Goal: Task Accomplishment & Management: Complete application form

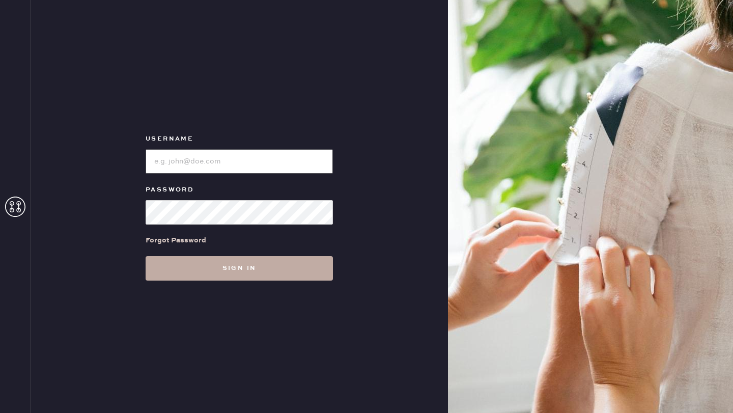
type input "reformationaventuramiami"
click at [222, 268] on button "Sign in" at bounding box center [239, 268] width 187 height 24
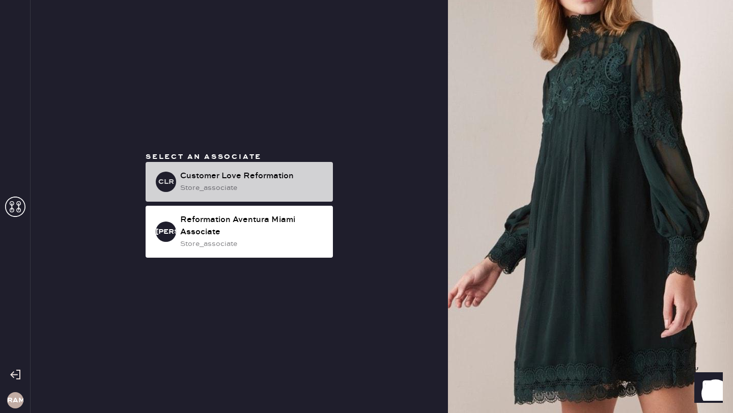
click at [243, 171] on div "Customer Love Reformation" at bounding box center [252, 176] width 145 height 12
click at [198, 184] on div "store_associate" at bounding box center [252, 187] width 145 height 11
click at [239, 174] on div "Customer Love Reformation" at bounding box center [252, 176] width 145 height 12
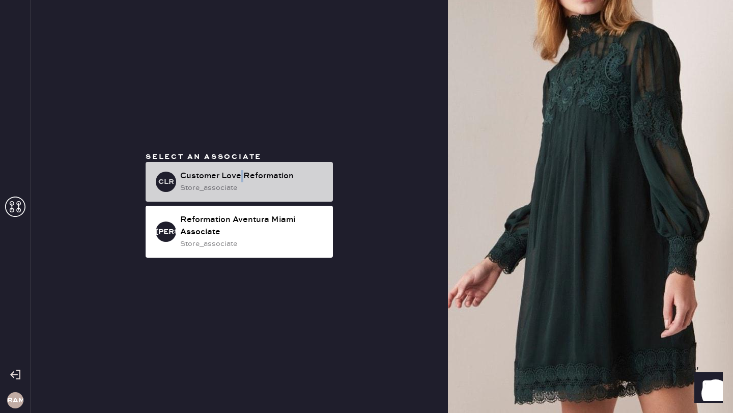
click at [239, 174] on div "Customer Love Reformation" at bounding box center [252, 176] width 145 height 12
click at [180, 184] on div "CLR Customer Love Reformation store_associate" at bounding box center [239, 182] width 187 height 40
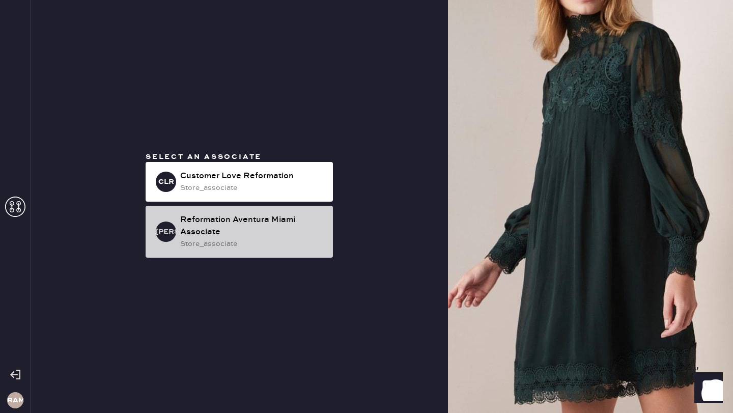
click at [205, 235] on div "Reformation Aventura Miami Associate" at bounding box center [252, 226] width 145 height 24
click at [289, 218] on div "Reformation Aventura Miami Associate" at bounding box center [252, 226] width 145 height 24
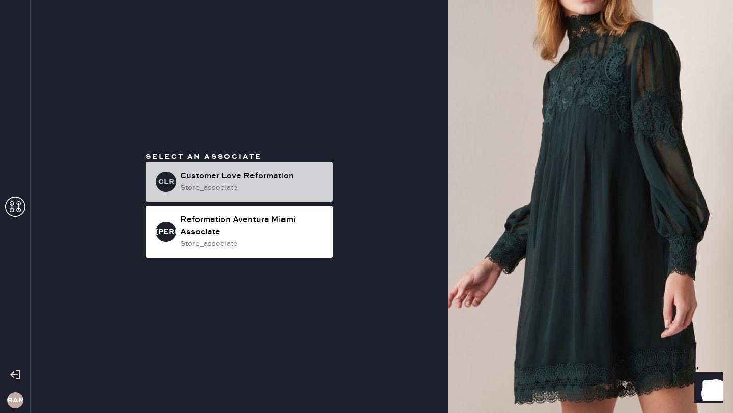
click at [249, 186] on div "store_associate" at bounding box center [252, 187] width 145 height 11
click at [187, 171] on div "Customer Love Reformation" at bounding box center [252, 176] width 145 height 12
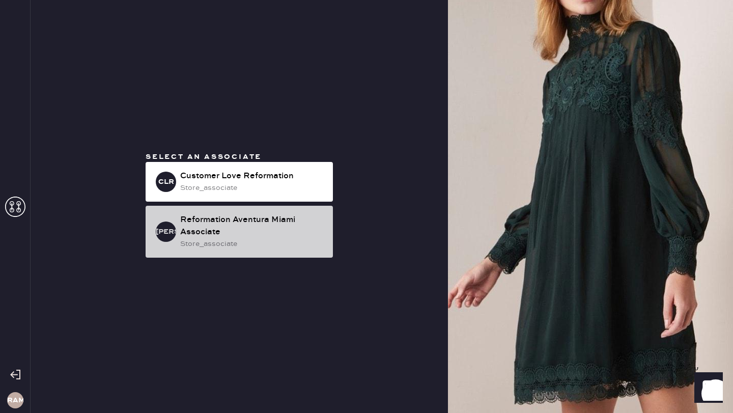
click at [167, 219] on div "RAMA Reformation Aventura Miami Associate store_associate" at bounding box center [239, 232] width 187 height 52
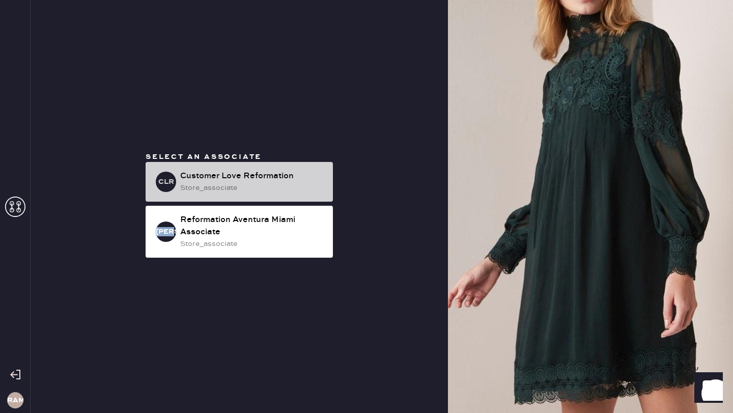
drag, startPoint x: 167, startPoint y: 219, endPoint x: 167, endPoint y: 200, distance: 18.8
click at [167, 216] on div "RAMA Reformation Aventura Miami Associate store_associate" at bounding box center [239, 232] width 187 height 52
click at [167, 200] on div "CLR Customer Love Reformation store_associate" at bounding box center [239, 182] width 187 height 40
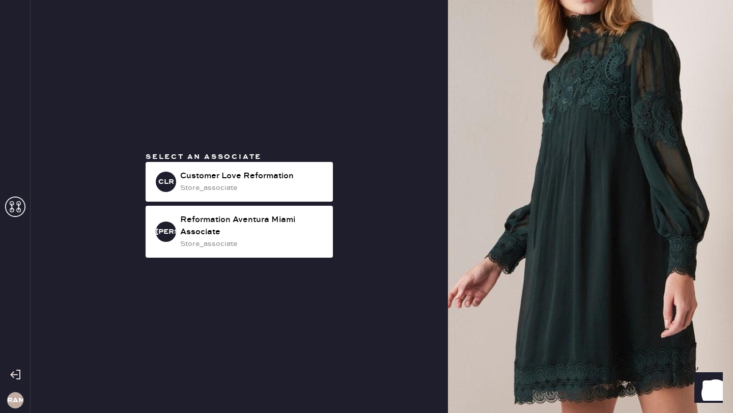
click at [167, 203] on div "Select an associate CLR Customer Love Reformation store_associate RAMA Reformat…" at bounding box center [239, 207] width 204 height 110
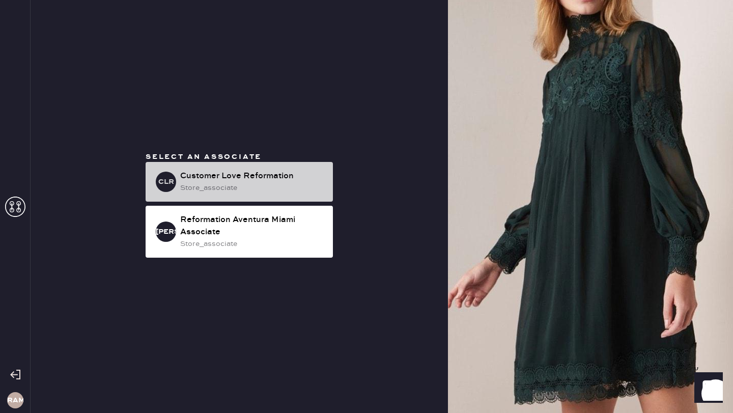
click at [243, 185] on div "store_associate" at bounding box center [252, 187] width 145 height 11
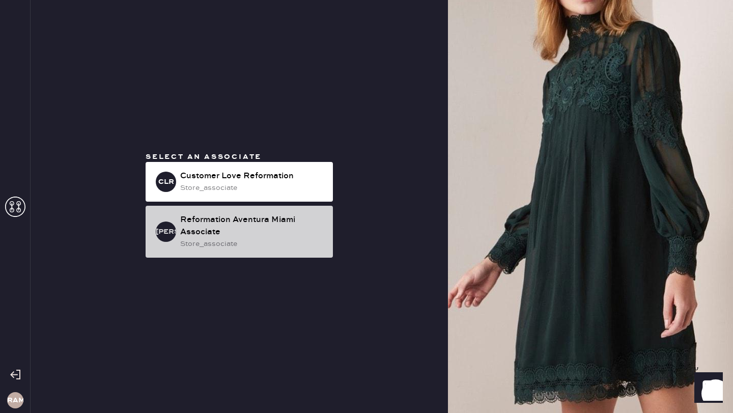
click at [241, 233] on div "Reformation Aventura Miami Associate" at bounding box center [252, 226] width 145 height 24
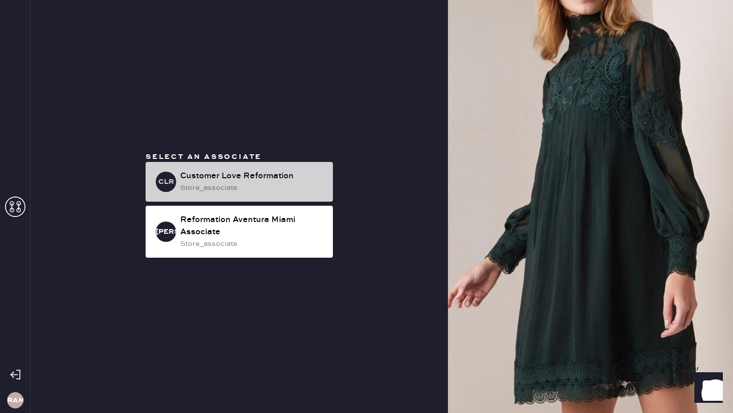
click at [246, 188] on div "store_associate" at bounding box center [252, 187] width 145 height 11
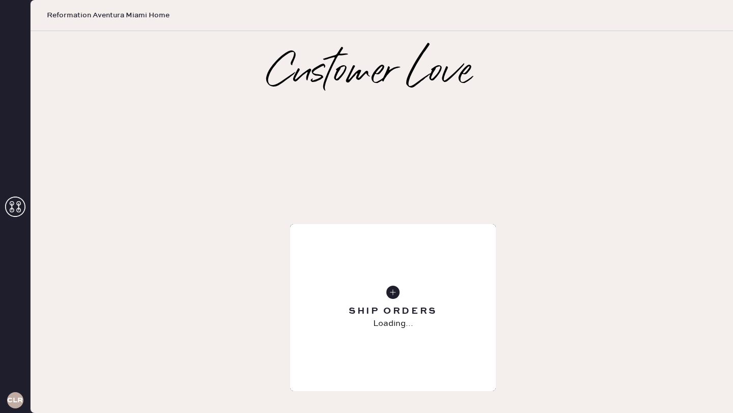
click at [290, 224] on div "Tailoring Order" at bounding box center [393, 307] width 206 height 167
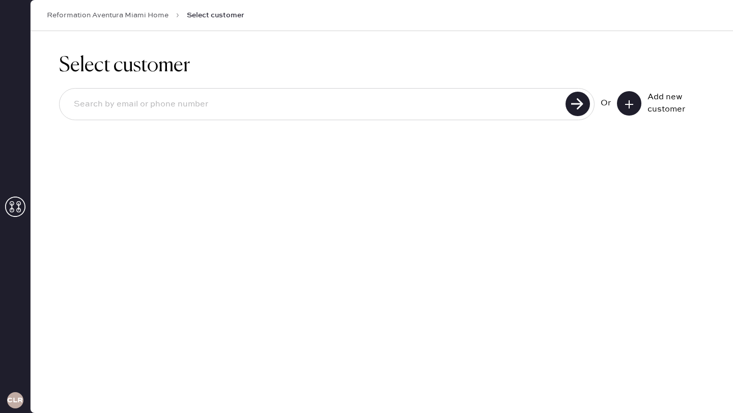
click at [632, 105] on icon at bounding box center [629, 104] width 10 height 10
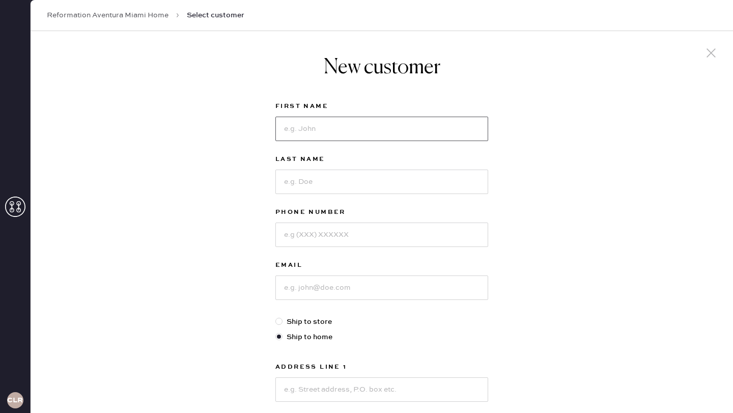
click at [302, 125] on input at bounding box center [381, 129] width 213 height 24
type input "[PERSON_NAME]"
click at [403, 193] on input at bounding box center [381, 182] width 213 height 24
type input "[PERSON_NAME]"
click at [380, 234] on input at bounding box center [381, 234] width 213 height 24
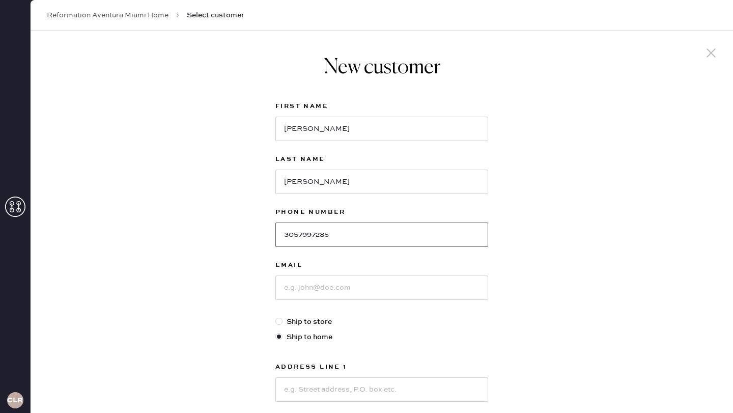
type input "3057997285"
click at [371, 289] on input at bounding box center [381, 287] width 213 height 24
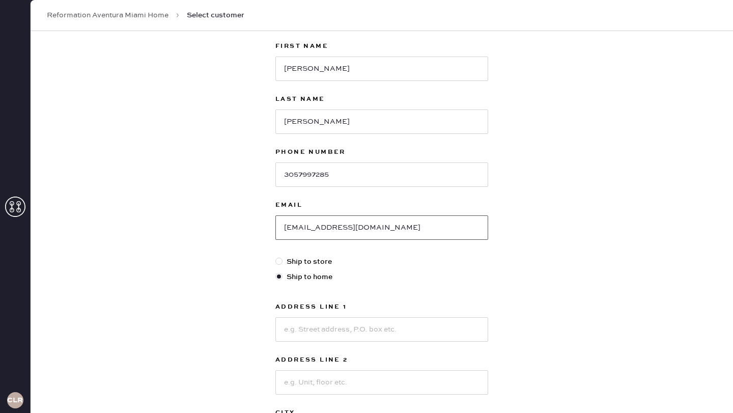
scroll to position [68, 0]
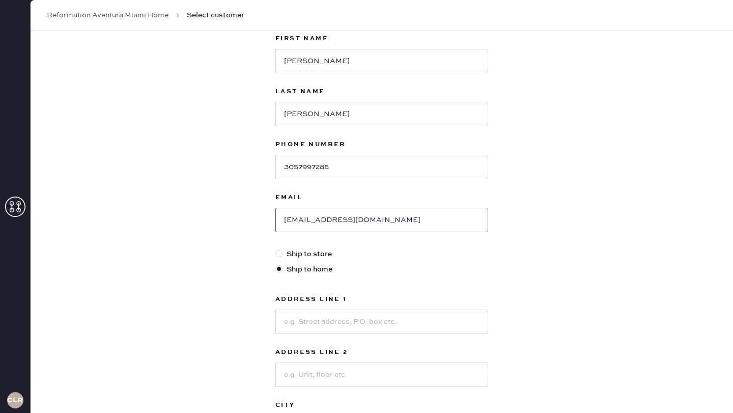
type input "[EMAIL_ADDRESS][DOMAIN_NAME]"
click at [330, 328] on input at bounding box center [381, 322] width 213 height 24
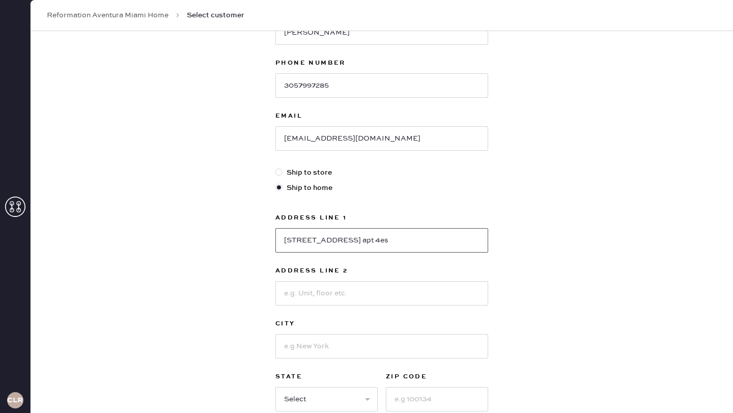
scroll to position [152, 0]
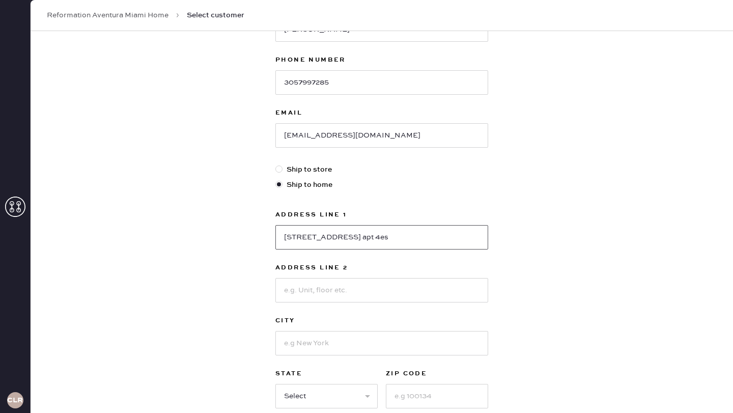
type input "[STREET_ADDRESS] apt 4es"
click at [339, 339] on input at bounding box center [381, 343] width 213 height 24
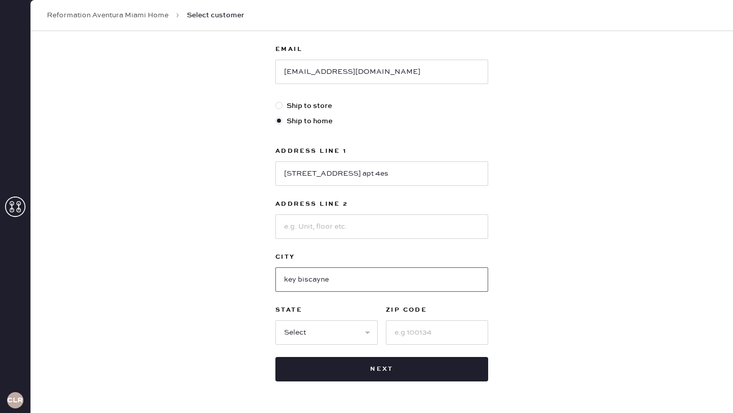
scroll to position [227, 0]
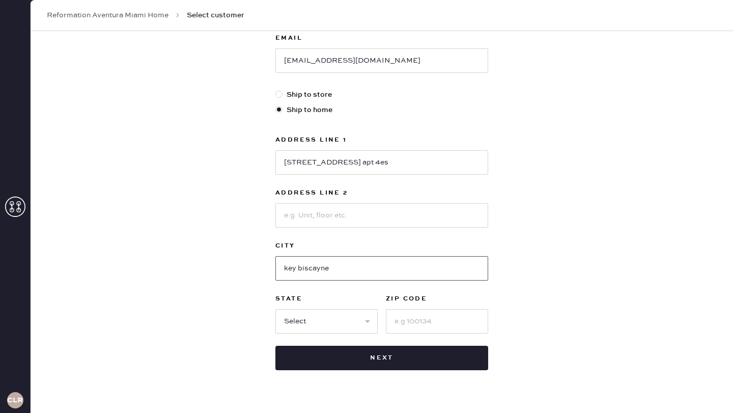
type input "key biscayne"
click at [319, 318] on select "Select AK AL AR AZ CA CO CT [GEOGRAPHIC_DATA] DE FL [GEOGRAPHIC_DATA] HI [GEOGR…" at bounding box center [326, 321] width 102 height 24
select select "FL"
click at [426, 320] on input at bounding box center [437, 321] width 102 height 24
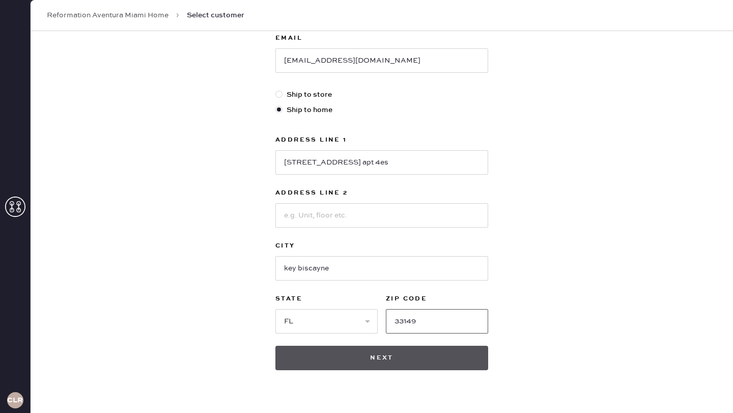
type input "33149"
click at [386, 359] on button "Next" at bounding box center [381, 358] width 213 height 24
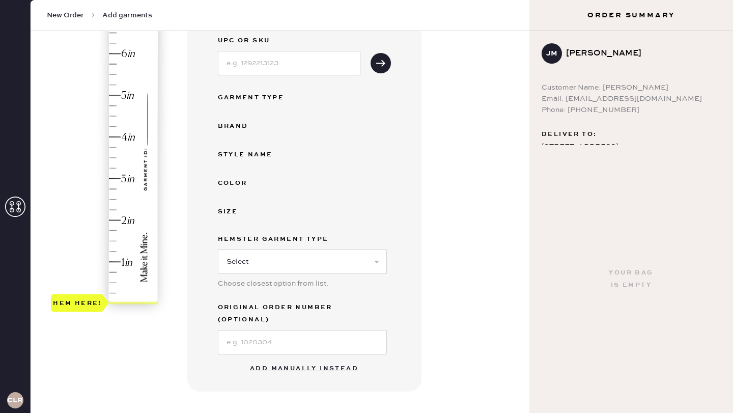
scroll to position [139, 0]
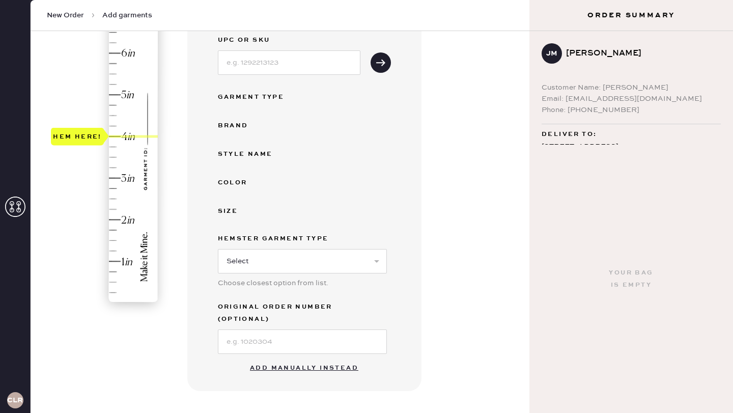
click at [110, 138] on div "Hem here!" at bounding box center [105, 157] width 108 height 300
click at [251, 79] on div "UPC or SKU Garment Type Brand Style name Color Size Hemster Garment Type Select…" at bounding box center [304, 194] width 173 height 320
click at [251, 73] on input at bounding box center [289, 62] width 143 height 24
type input "1313451RCL029"
click at [380, 60] on icon "submit" at bounding box center [381, 63] width 10 height 10
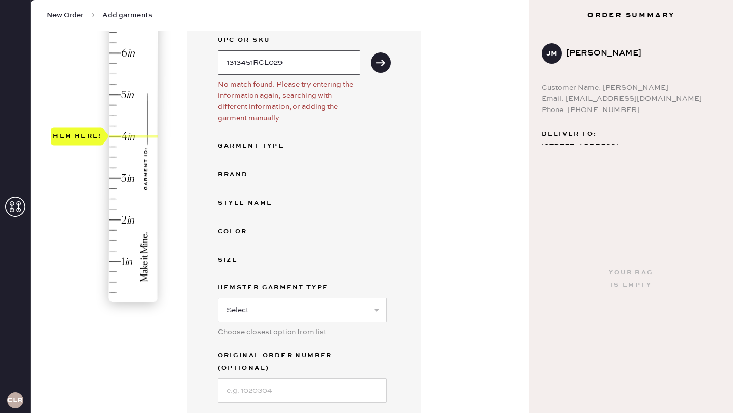
click at [300, 58] on input "1313451RCL029" at bounding box center [289, 62] width 143 height 24
drag, startPoint x: 309, startPoint y: 61, endPoint x: 207, endPoint y: 57, distance: 102.4
click at [207, 57] on div "Garment details Enter SKU or scan UPC to auto-fill garment details UPC or SKU 1…" at bounding box center [304, 201] width 234 height 478
click at [275, 304] on select "Select Basic Skirt Jeans Leggings Pants Shorts Basic Sleeved Dress Basic Sleeve…" at bounding box center [302, 310] width 169 height 24
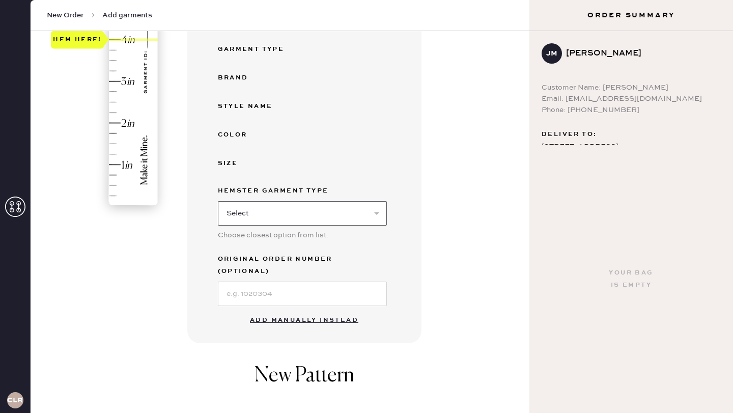
scroll to position [244, 0]
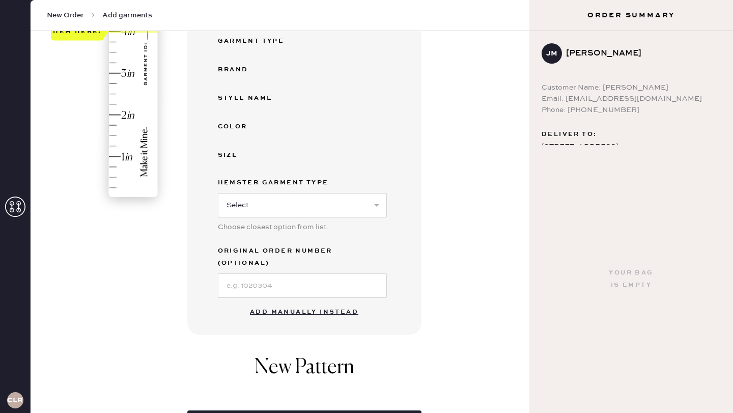
click at [331, 302] on button "Add manually instead" at bounding box center [304, 312] width 121 height 20
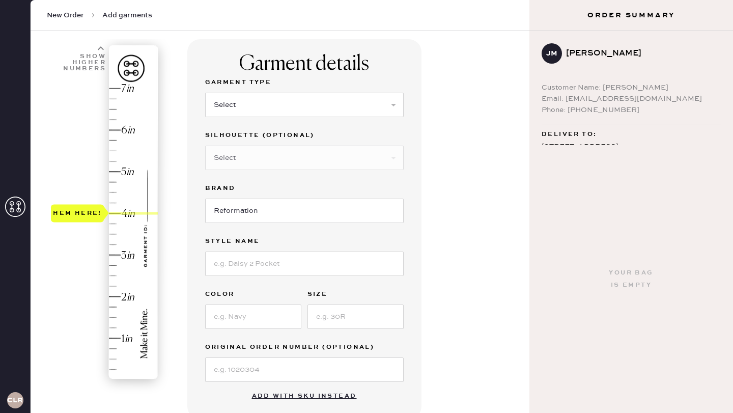
scroll to position [0, 0]
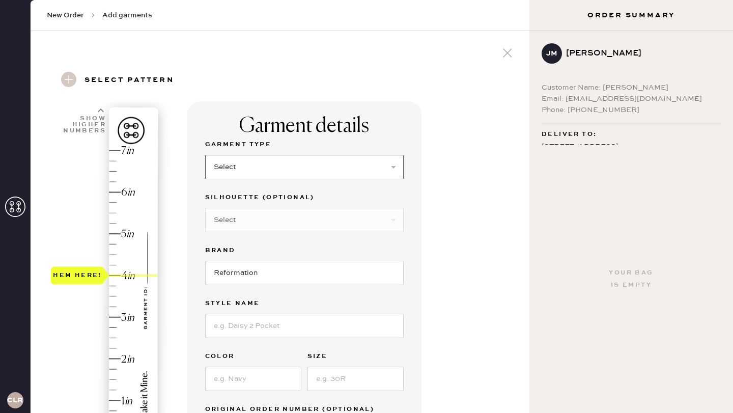
click at [284, 170] on select "Select Basic Skirt Jeans Leggings Pants Shorts Basic Sleeved Dress Basic Sleeve…" at bounding box center [304, 167] width 199 height 24
select select "2"
click at [306, 221] on select "Select Shorts Cropped Flare Boot Cut Straight Skinny Other" at bounding box center [304, 220] width 199 height 24
select select "other"
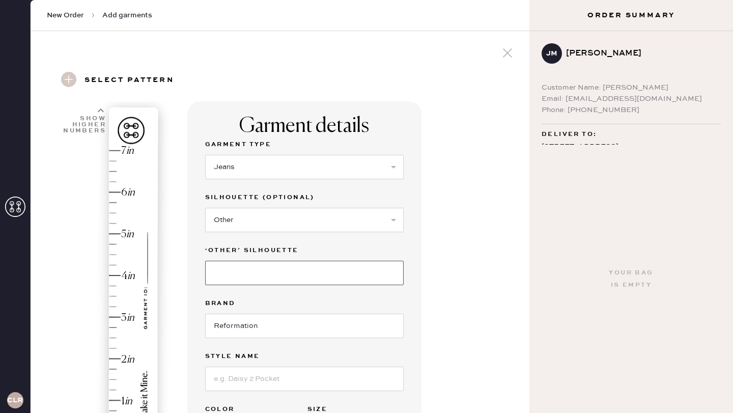
click at [289, 266] on input at bounding box center [304, 273] width 199 height 24
type input "slouchy wide"
click at [267, 377] on input at bounding box center [304, 379] width 199 height 24
type input "c"
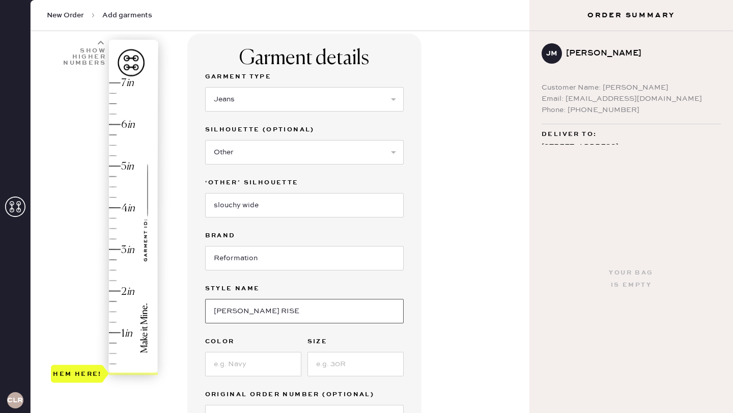
scroll to position [74, 0]
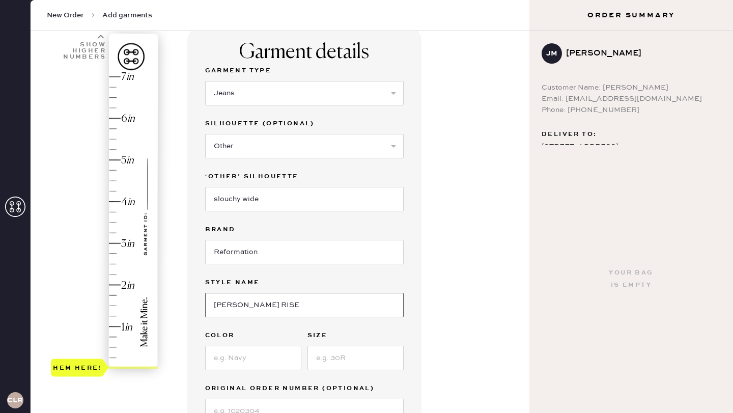
type input "[PERSON_NAME] RISE"
click at [270, 251] on input "Reformation" at bounding box center [304, 252] width 199 height 24
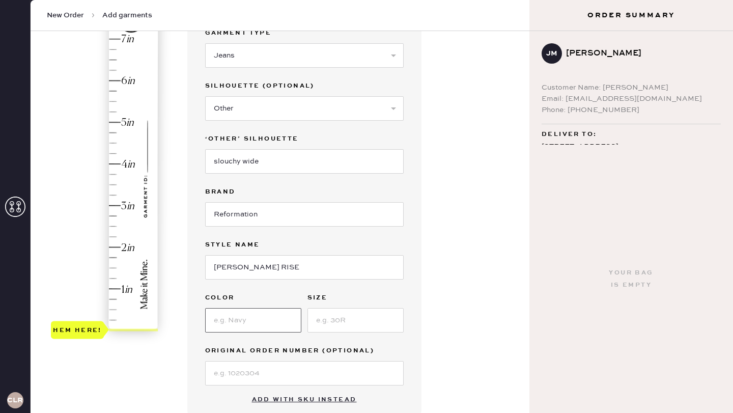
click at [248, 320] on input at bounding box center [253, 320] width 96 height 24
type input "[PERSON_NAME]"
click at [359, 322] on input at bounding box center [355, 320] width 96 height 24
type input "29"
click at [272, 375] on input at bounding box center [304, 373] width 199 height 24
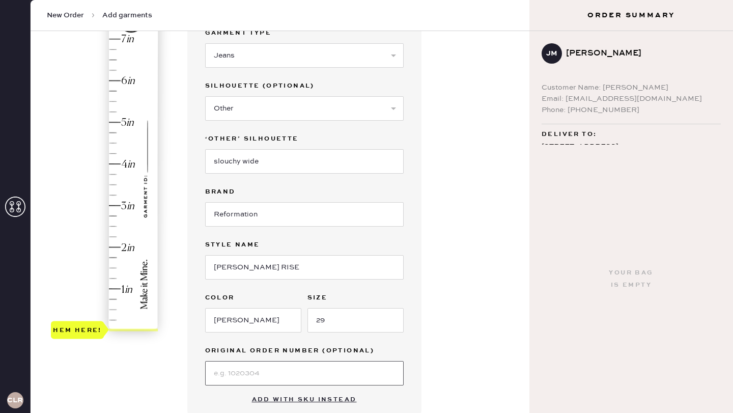
paste input "S32960092"
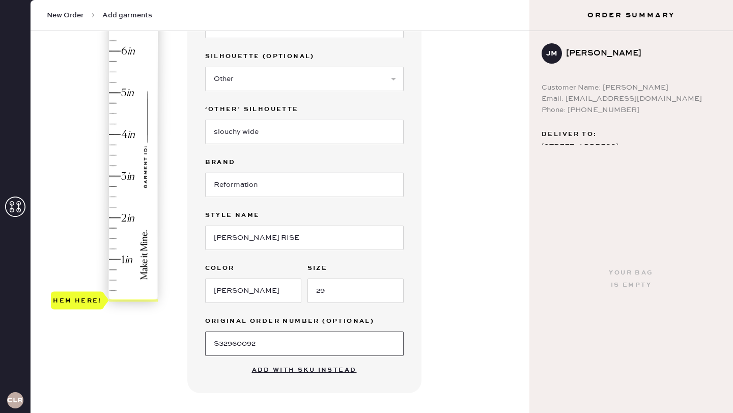
scroll to position [148, 0]
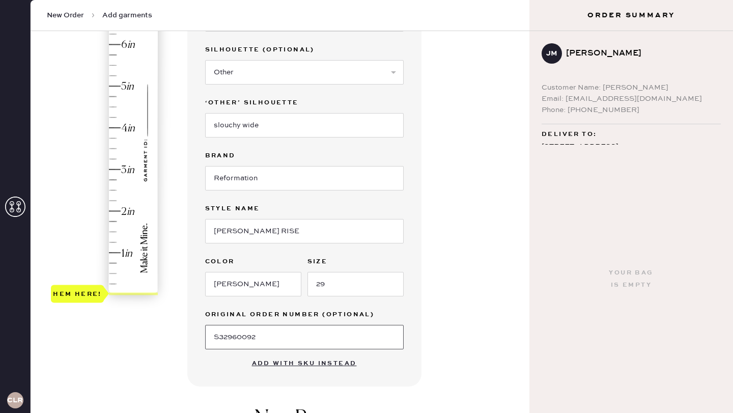
type input "S32960092"
type input "4"
click at [109, 128] on div "Hem here!" at bounding box center [105, 148] width 108 height 300
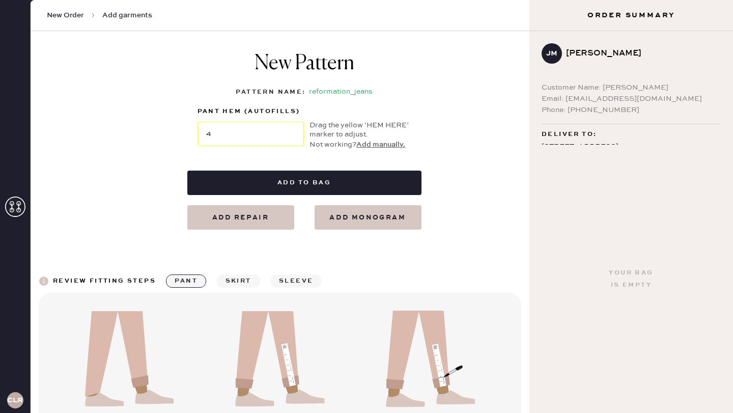
scroll to position [505, 0]
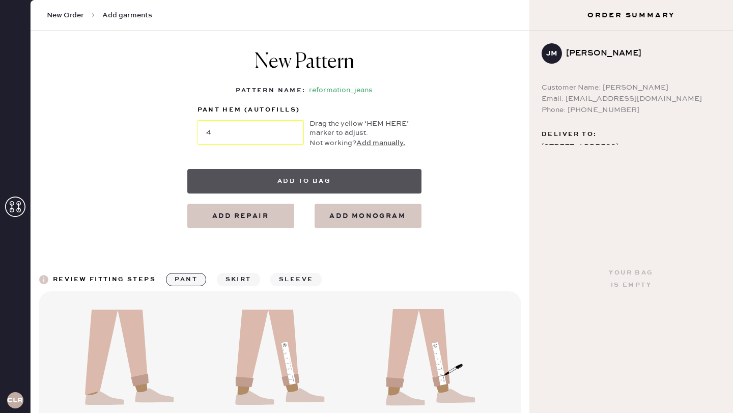
click at [316, 182] on button "Add to bag" at bounding box center [304, 181] width 234 height 24
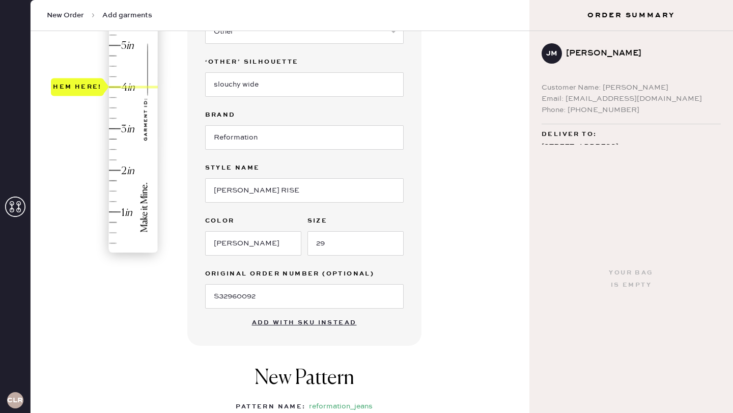
scroll to position [186, 0]
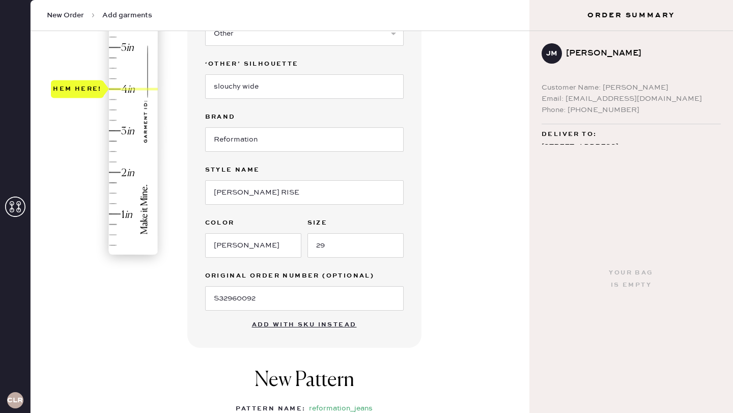
select select "2"
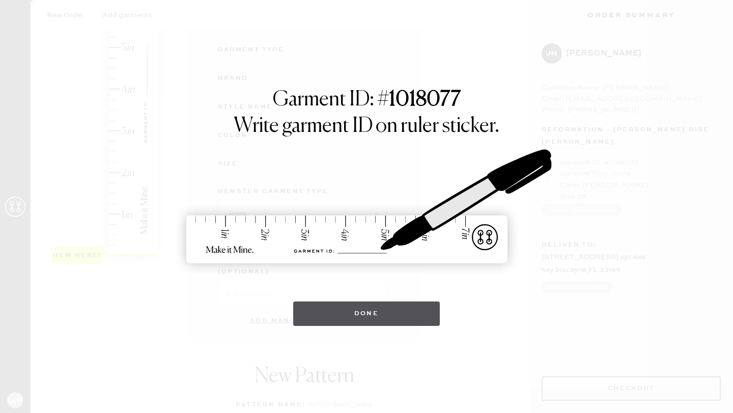
click at [385, 319] on button "Done" at bounding box center [366, 313] width 147 height 24
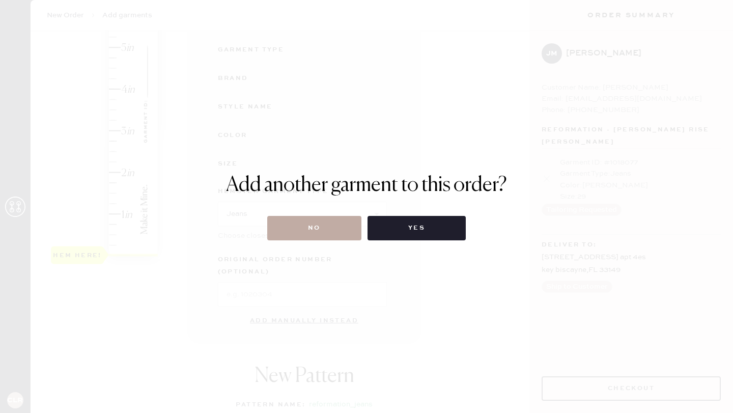
click at [318, 224] on button "No" at bounding box center [314, 228] width 94 height 24
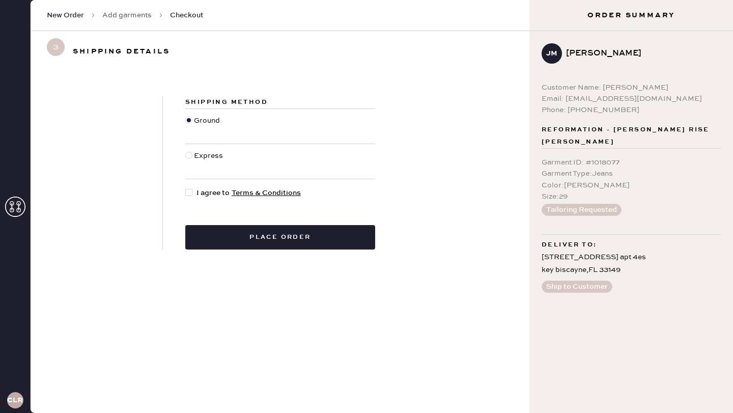
click at [191, 193] on div at bounding box center [188, 192] width 7 height 7
click at [186, 188] on input "I agree to Terms & Conditions" at bounding box center [185, 187] width 1 height 1
checkbox input "true"
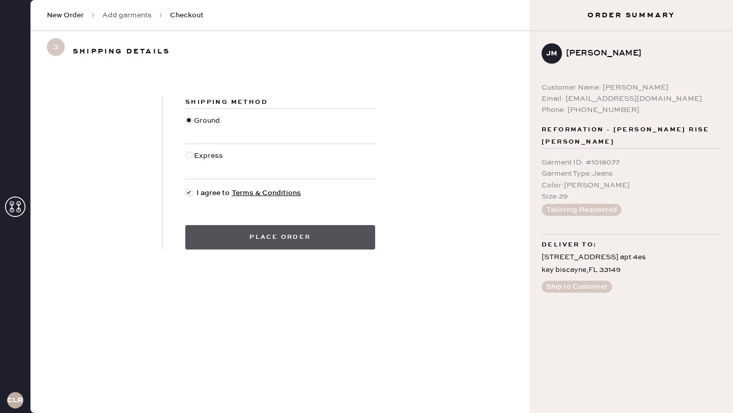
drag, startPoint x: 269, startPoint y: 228, endPoint x: 269, endPoint y: 238, distance: 10.2
click at [269, 238] on button "Place order" at bounding box center [280, 237] width 190 height 24
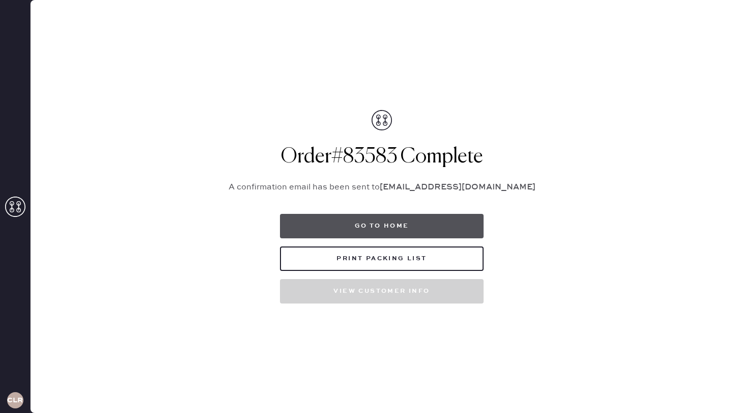
click at [381, 225] on button "Go to home" at bounding box center [382, 226] width 204 height 24
